Goal: Task Accomplishment & Management: Manage account settings

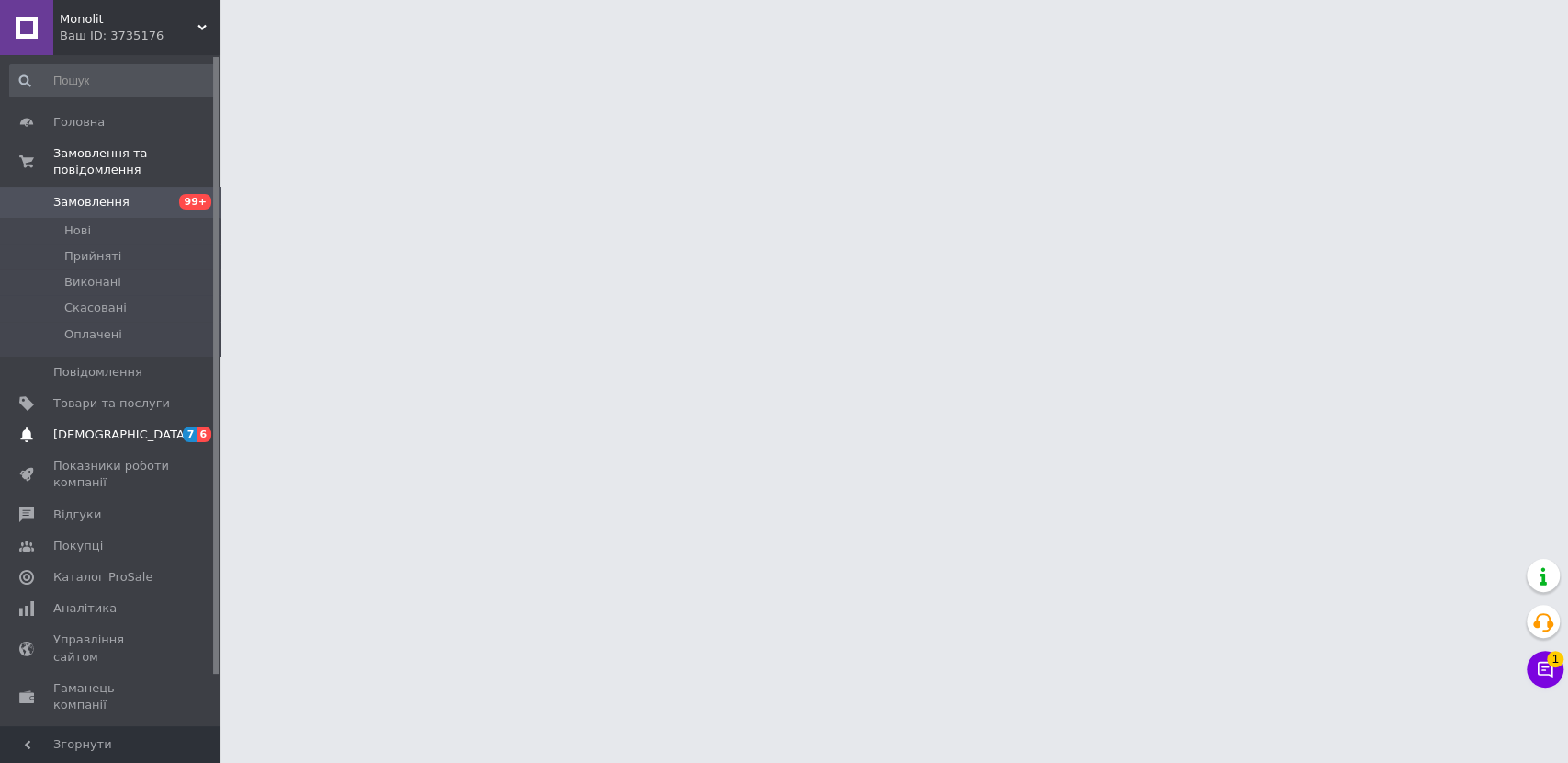
click at [139, 419] on link "[DEMOGRAPHIC_DATA] 7 6" at bounding box center [112, 435] width 225 height 31
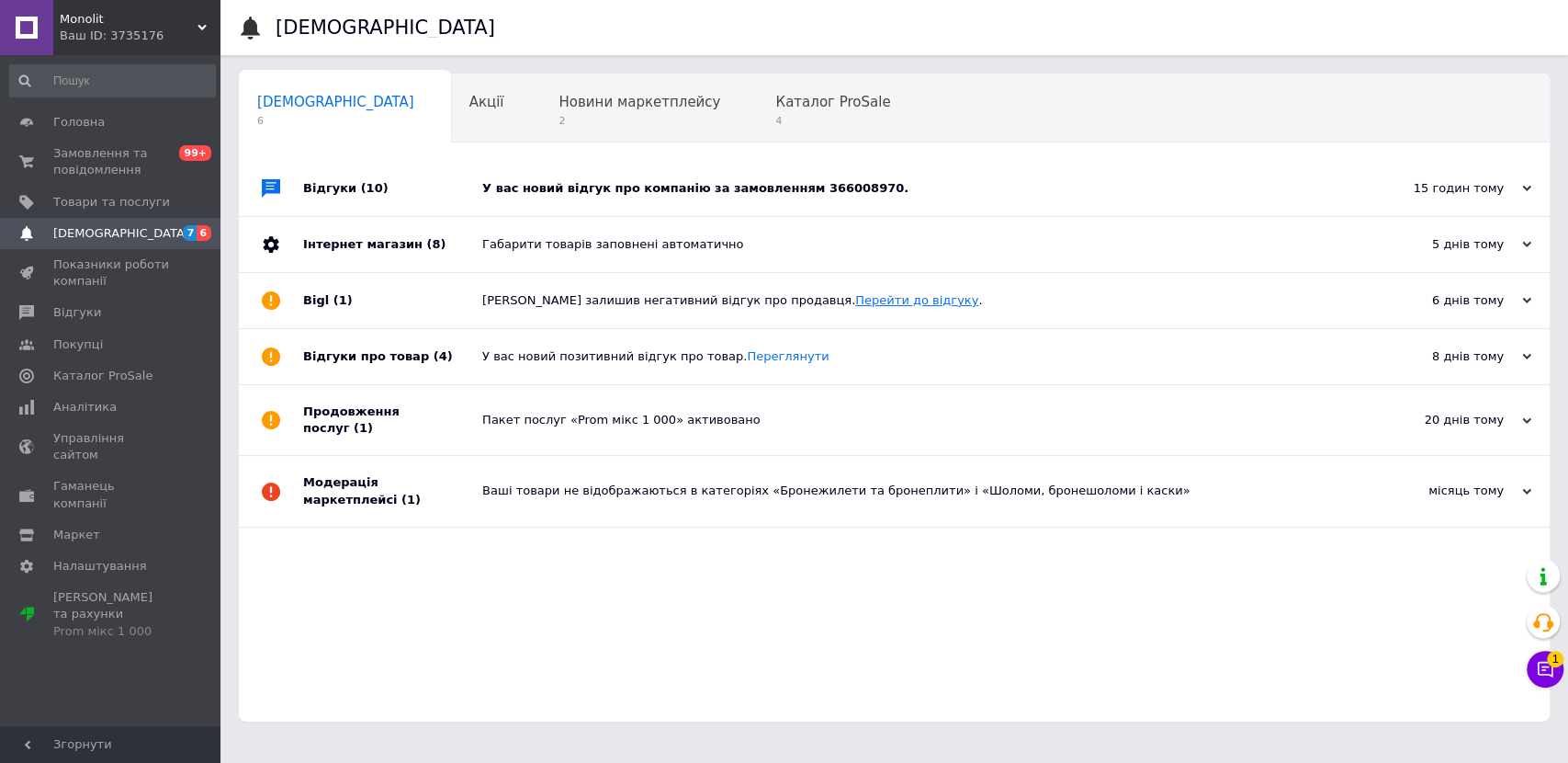
click at [855, 305] on link "Перейти до відгуку" at bounding box center [916, 300] width 123 height 14
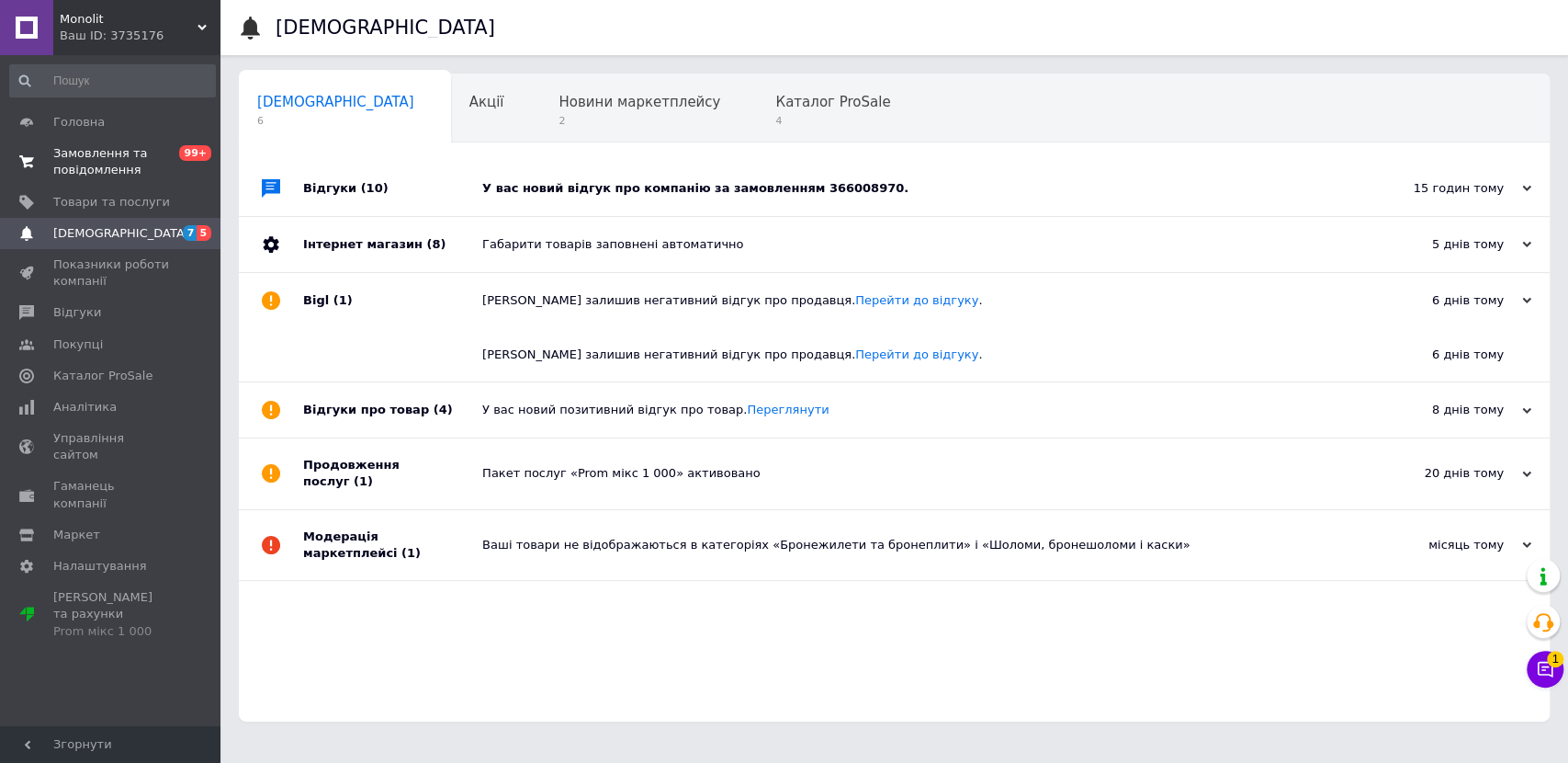
click at [153, 149] on span "Замовлення та повідомлення" at bounding box center [112, 162] width 116 height 33
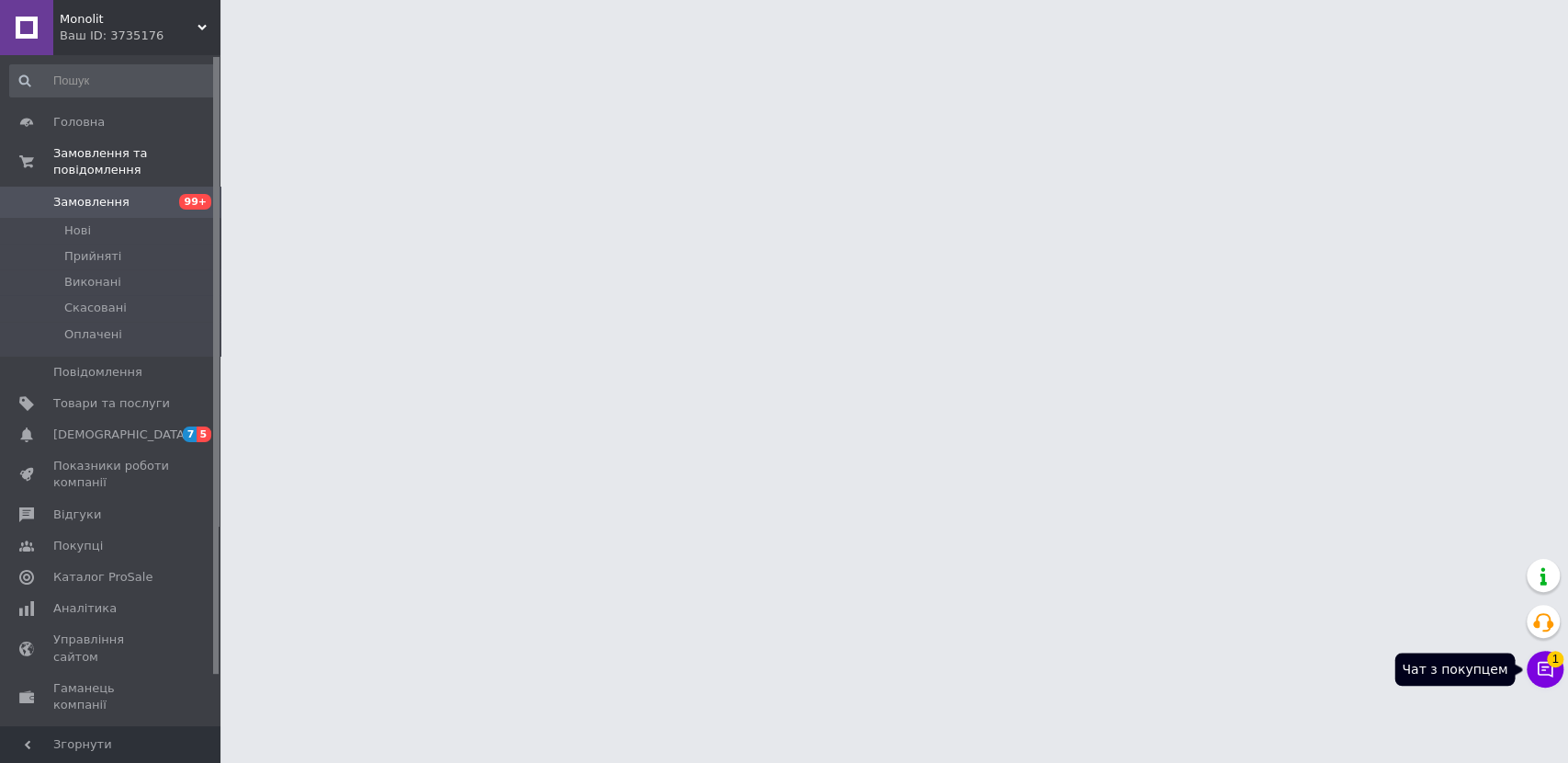
click at [1546, 663] on icon at bounding box center [1545, 669] width 18 height 18
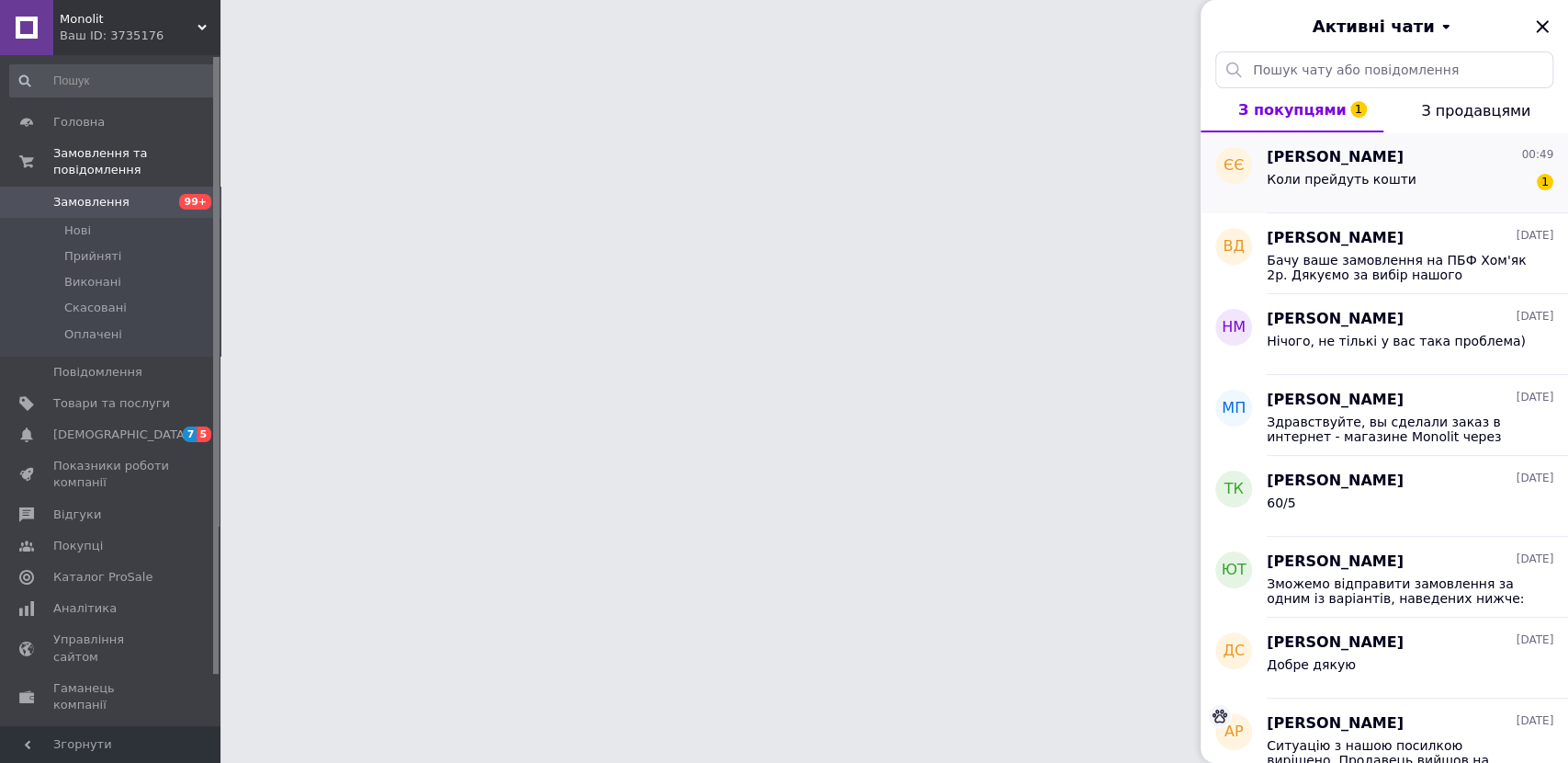
click at [1329, 179] on span "Коли прейдуть кошти" at bounding box center [1341, 179] width 150 height 15
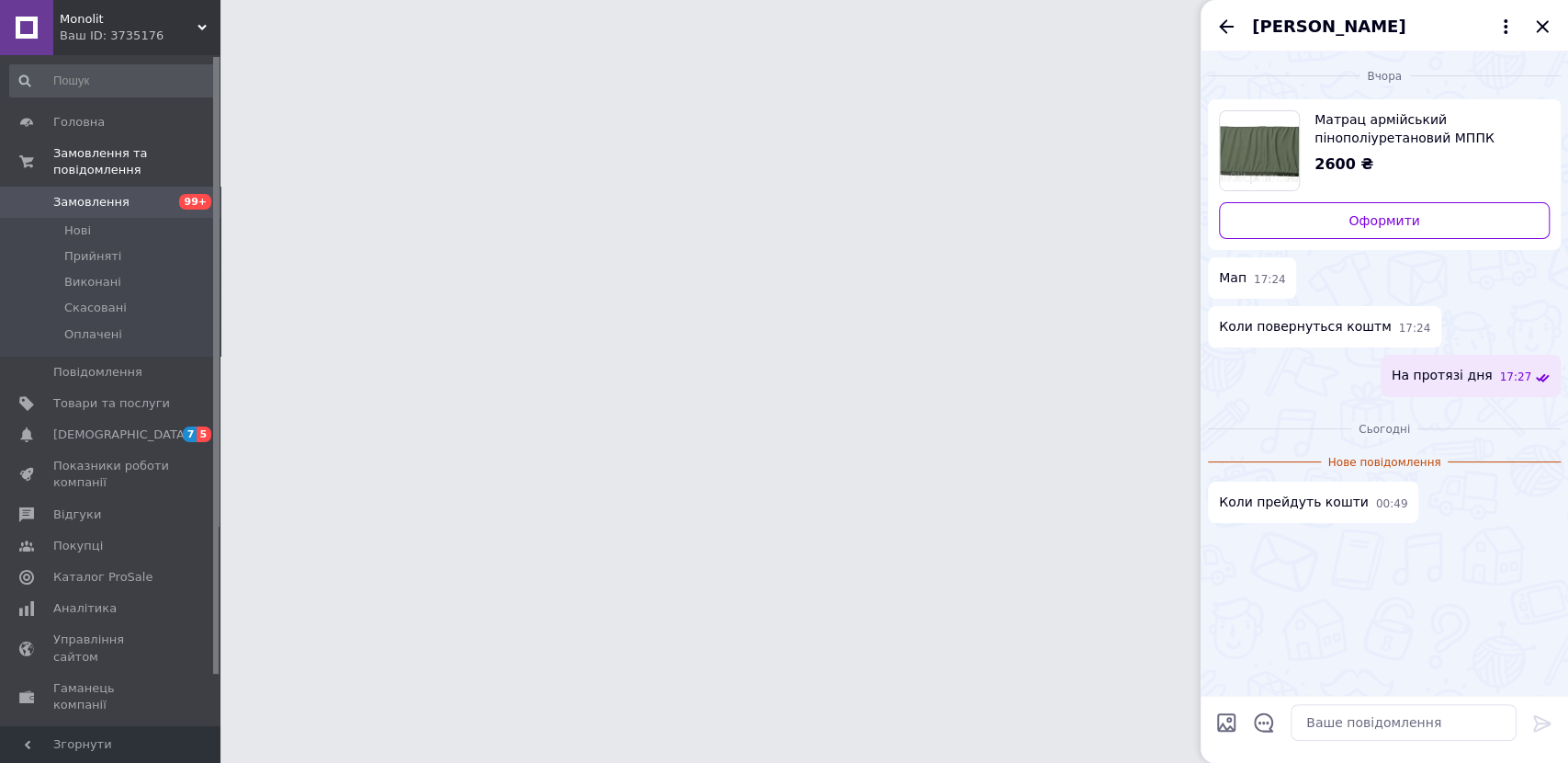
click at [1240, 24] on div "[PERSON_NAME]" at bounding box center [1383, 26] width 367 height 52
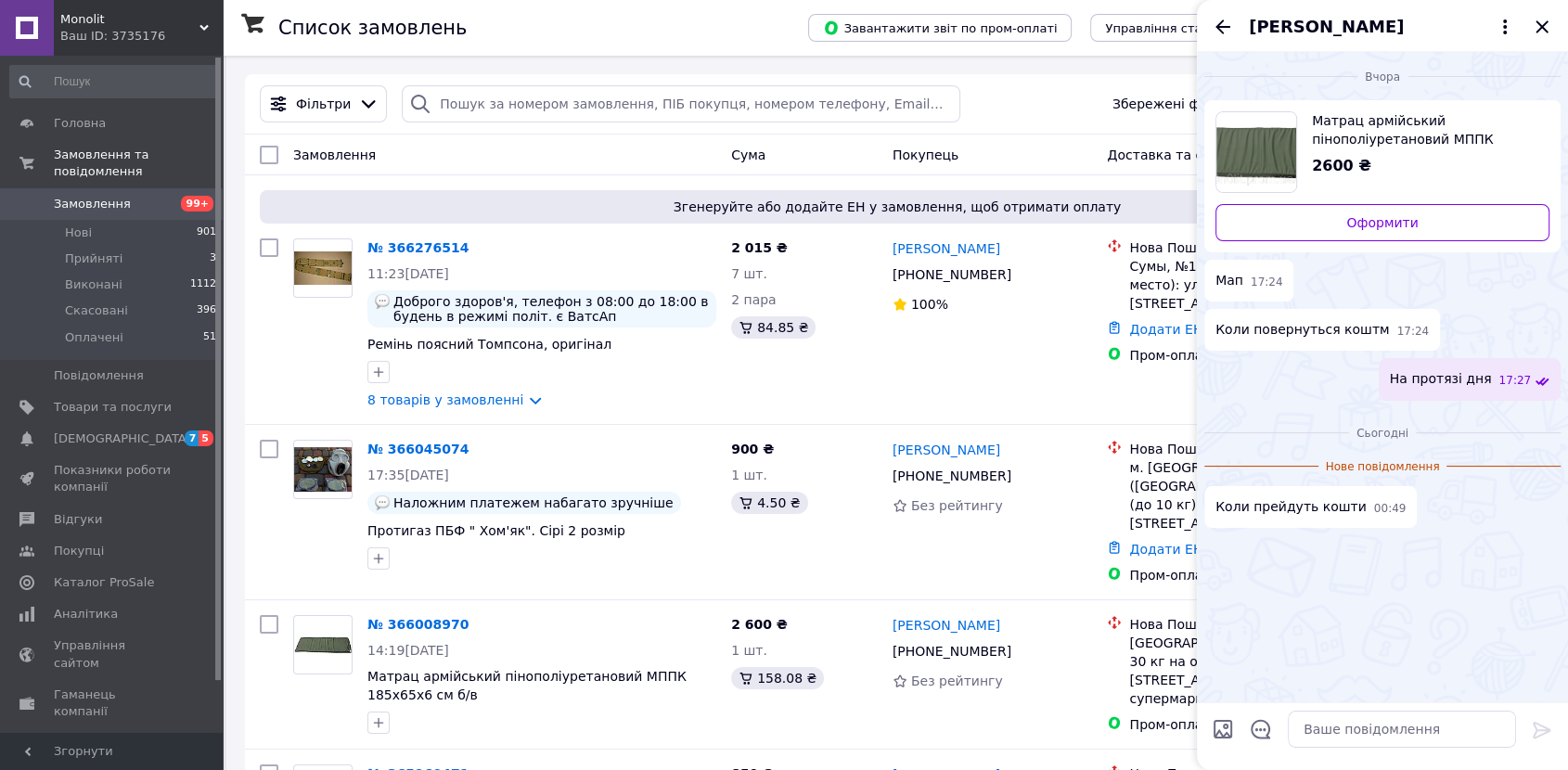
click at [1239, 33] on div "[PERSON_NAME]" at bounding box center [1382, 26] width 371 height 52
click at [1541, 26] on icon "Закрити" at bounding box center [1541, 26] width 12 height 12
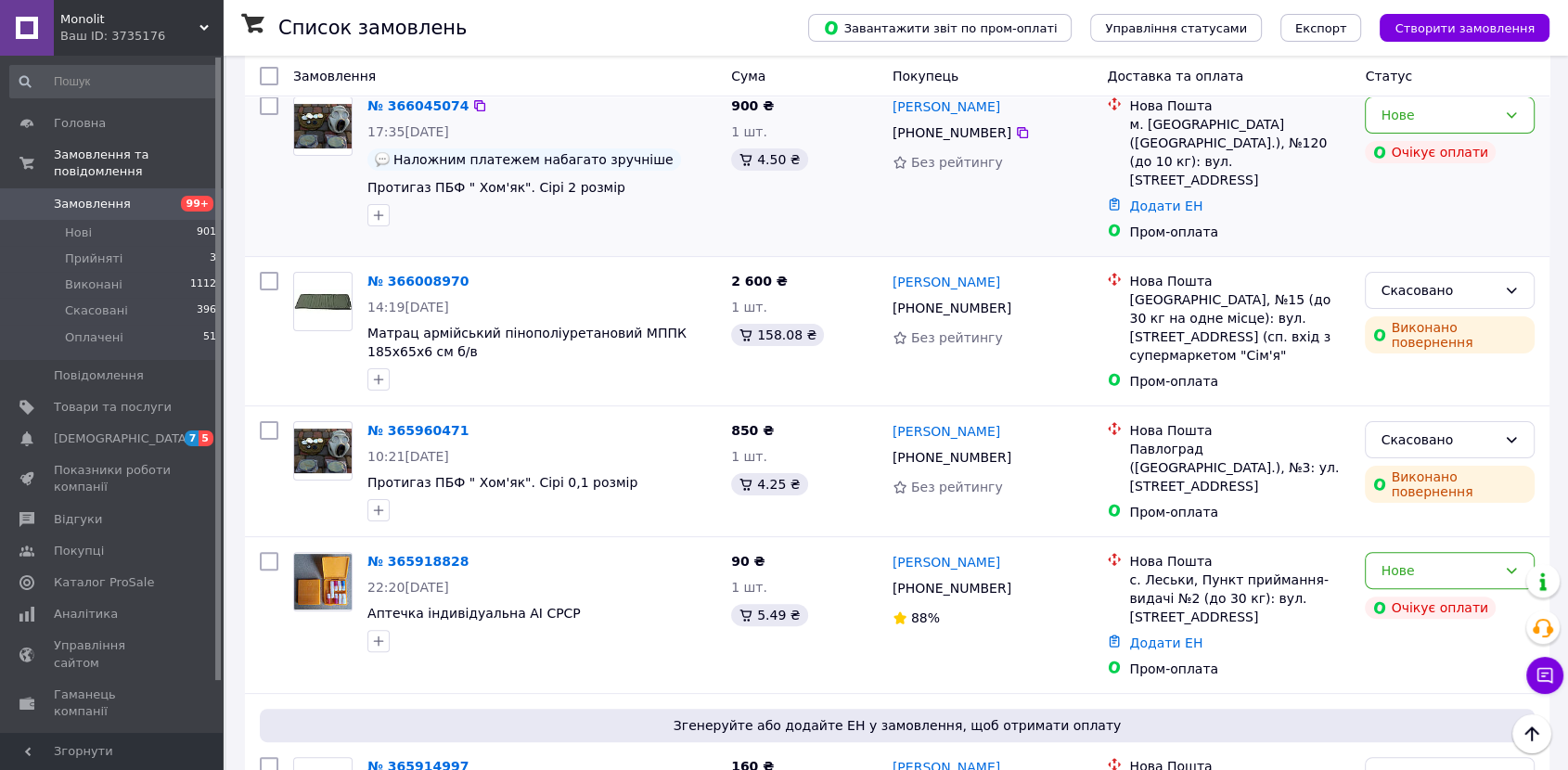
scroll to position [309, 0]
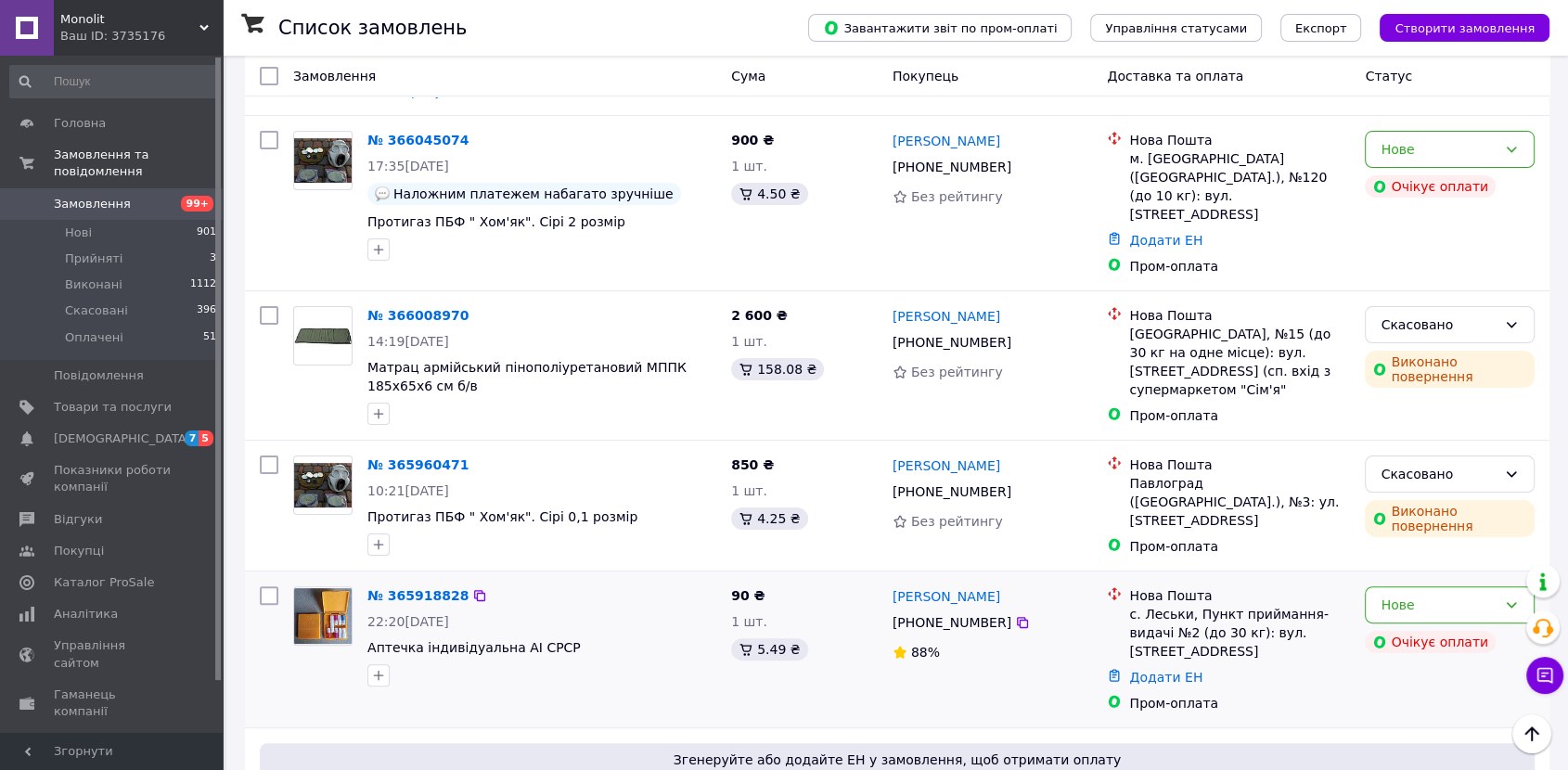
click at [414, 584] on div "№ 365918828" at bounding box center [417, 595] width 105 height 22
click at [411, 588] on link "№ 365918828" at bounding box center [417, 595] width 101 height 15
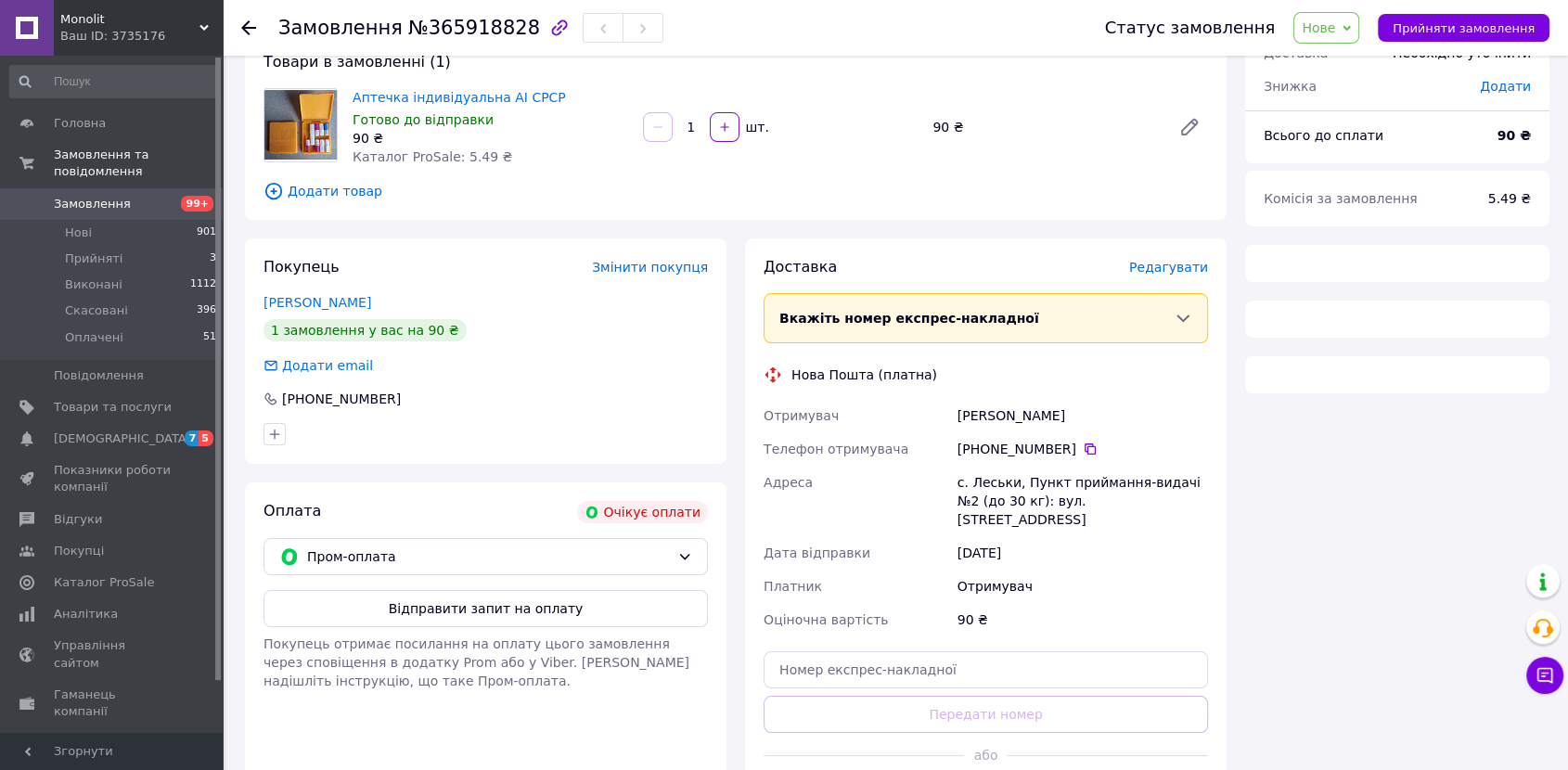
scroll to position [131, 0]
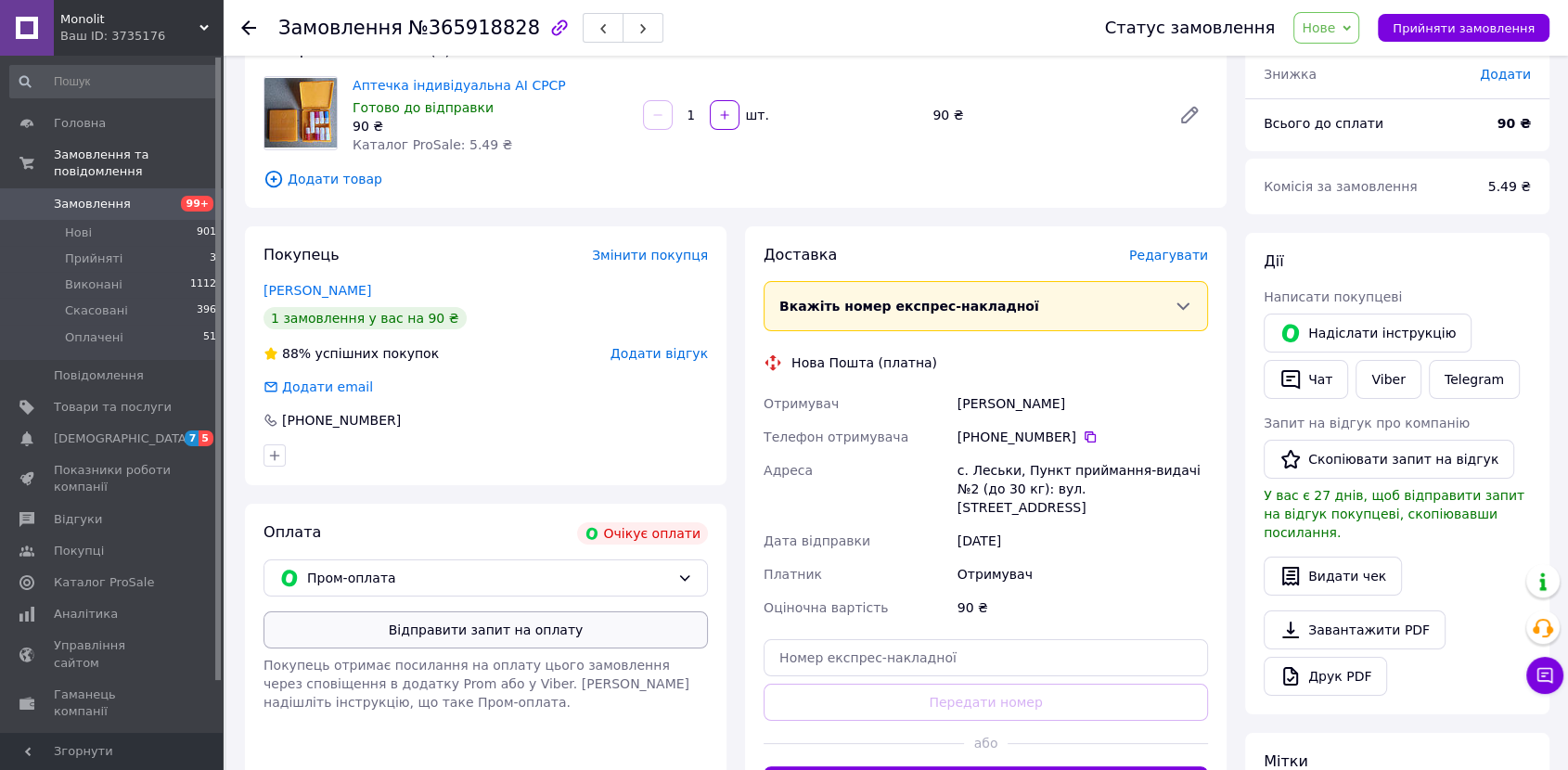
click at [555, 631] on button "Відправити запит на оплату" at bounding box center [486, 630] width 445 height 37
click at [1285, 334] on icon "button" at bounding box center [1291, 333] width 17 height 19
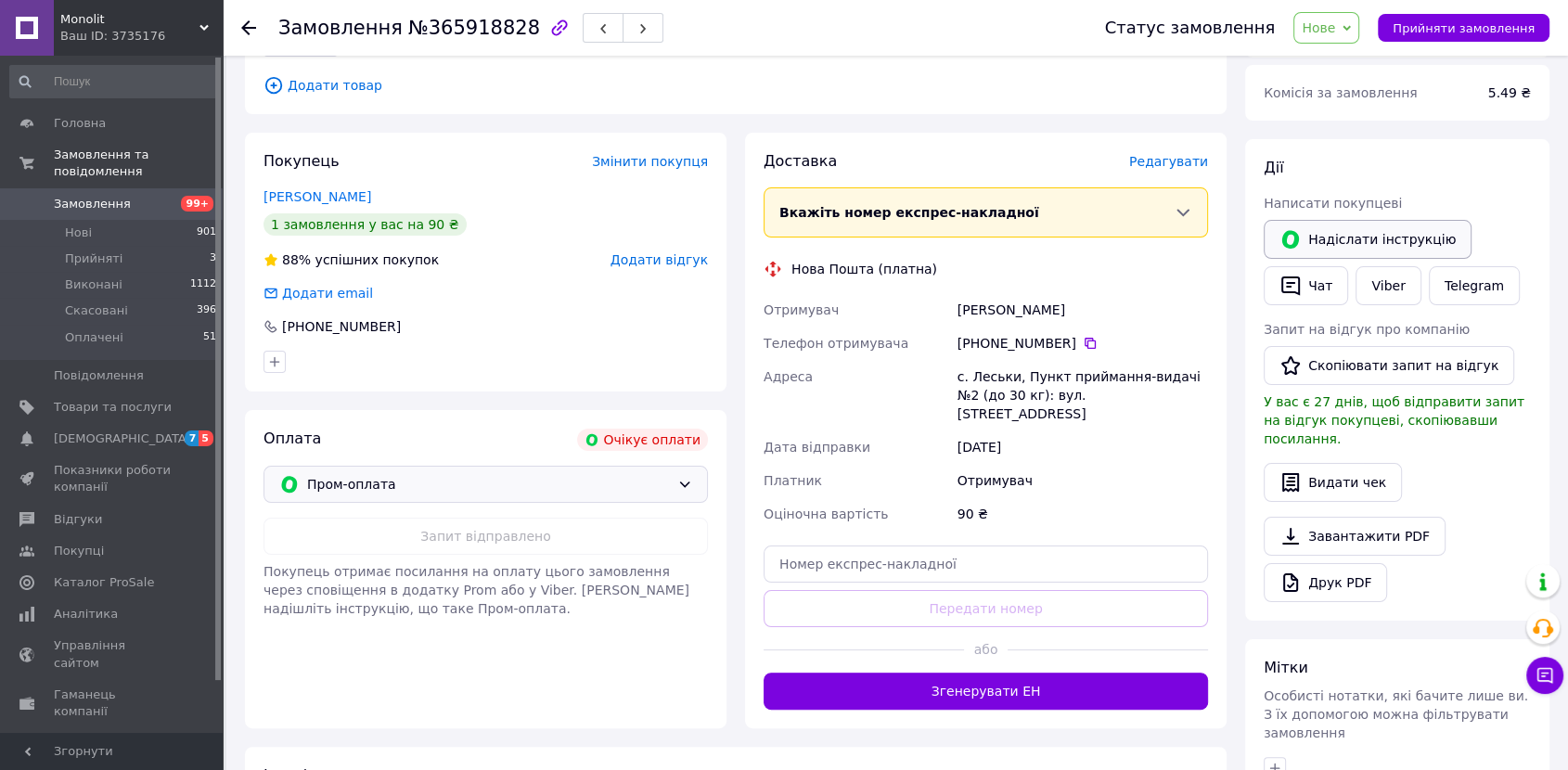
scroll to position [337, 0]
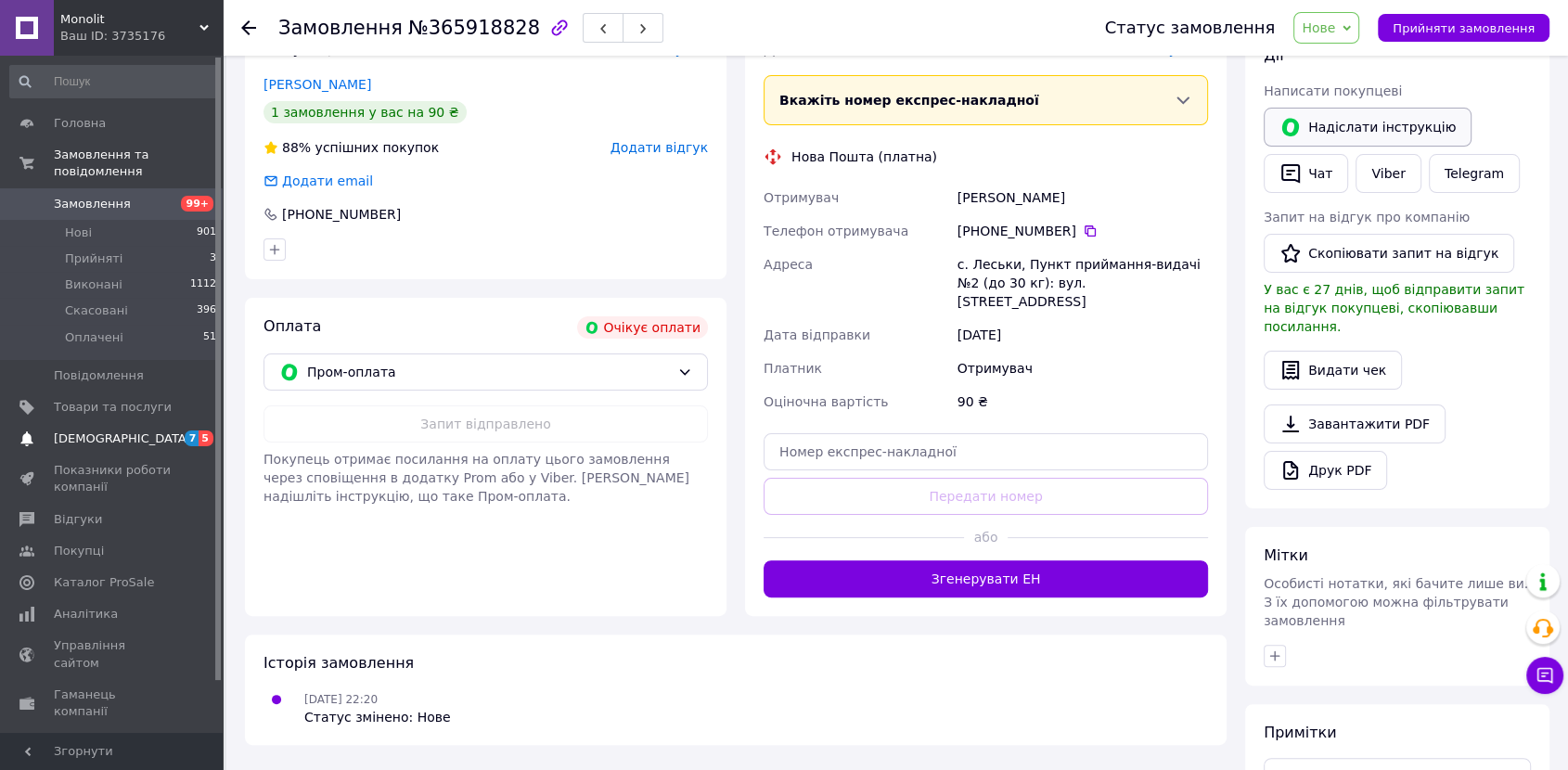
click at [150, 430] on span "[DEMOGRAPHIC_DATA]" at bounding box center [113, 439] width 118 height 17
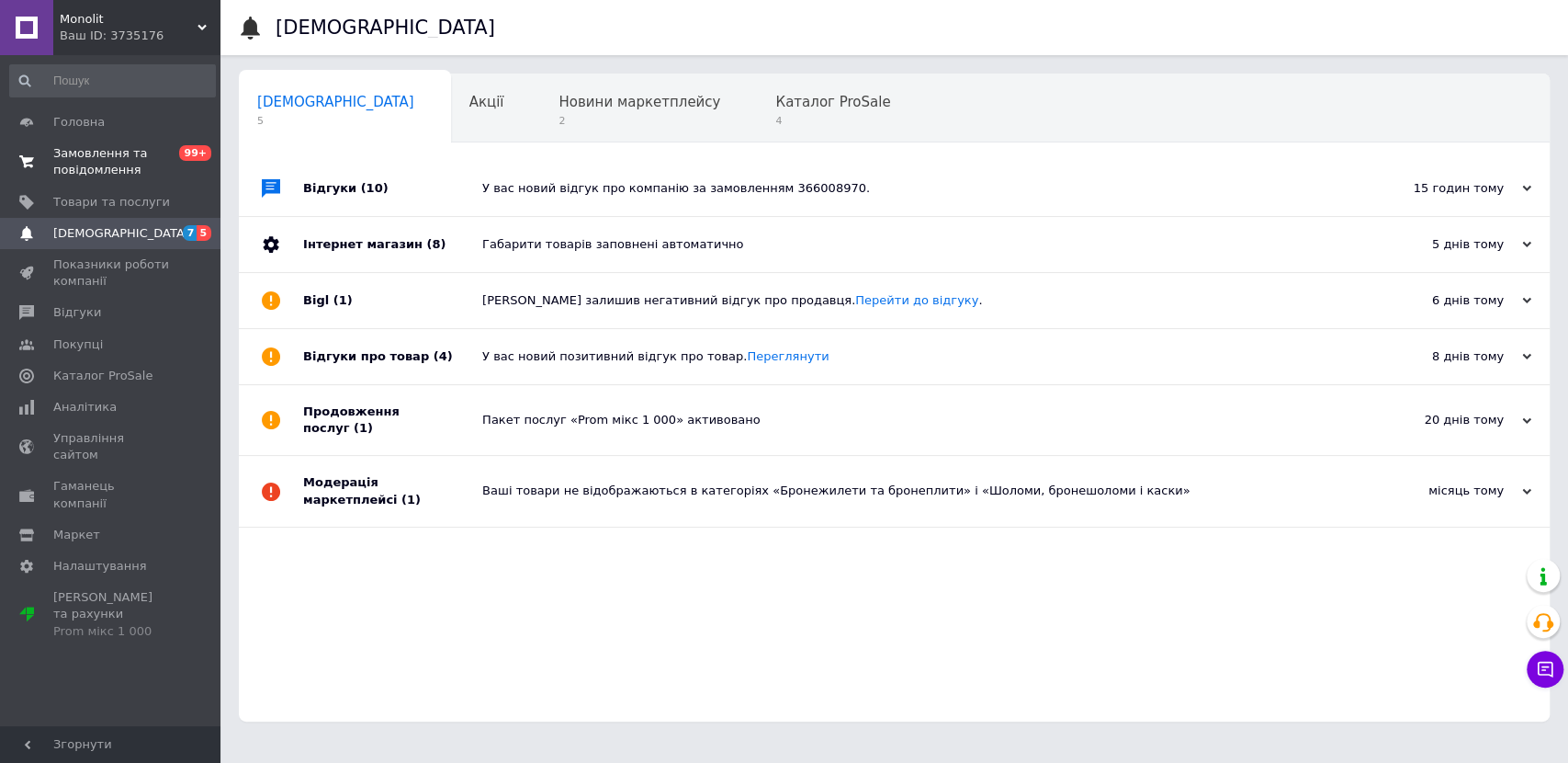
click at [128, 148] on span "Замовлення та повідомлення" at bounding box center [112, 162] width 116 height 33
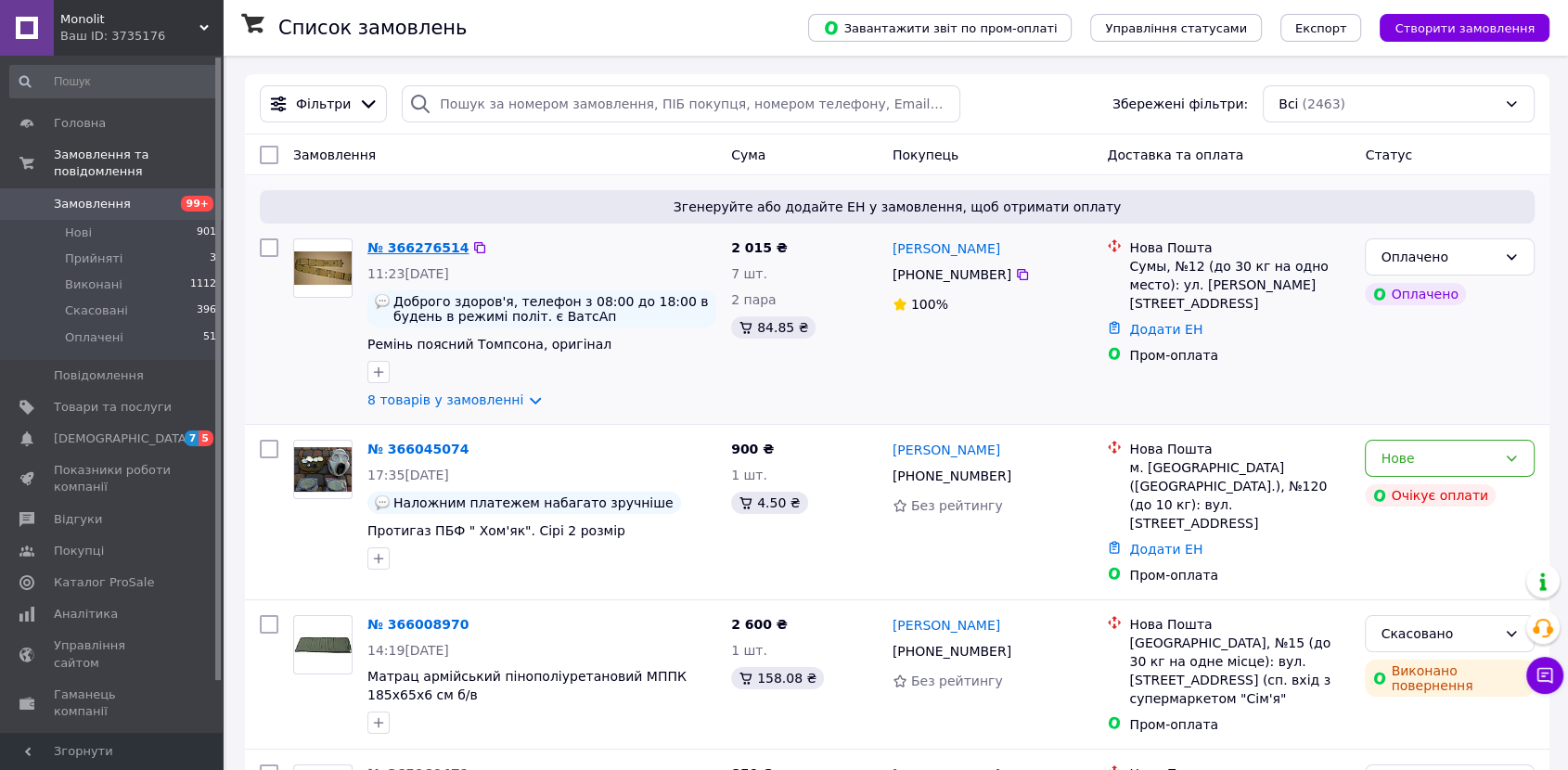
click at [430, 250] on link "№ 366276514" at bounding box center [417, 247] width 101 height 15
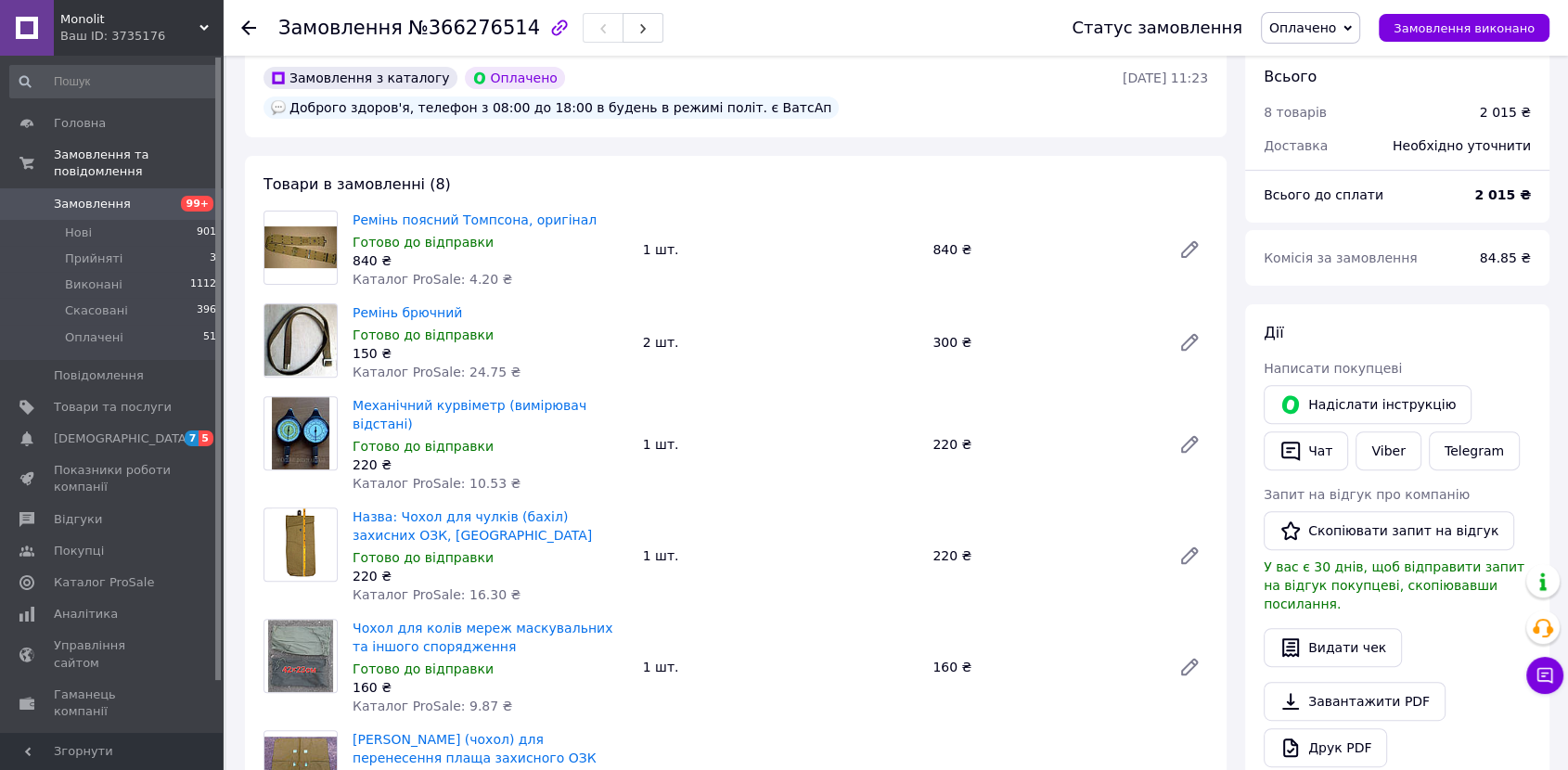
scroll to position [180, 0]
